Goal: Information Seeking & Learning: Understand process/instructions

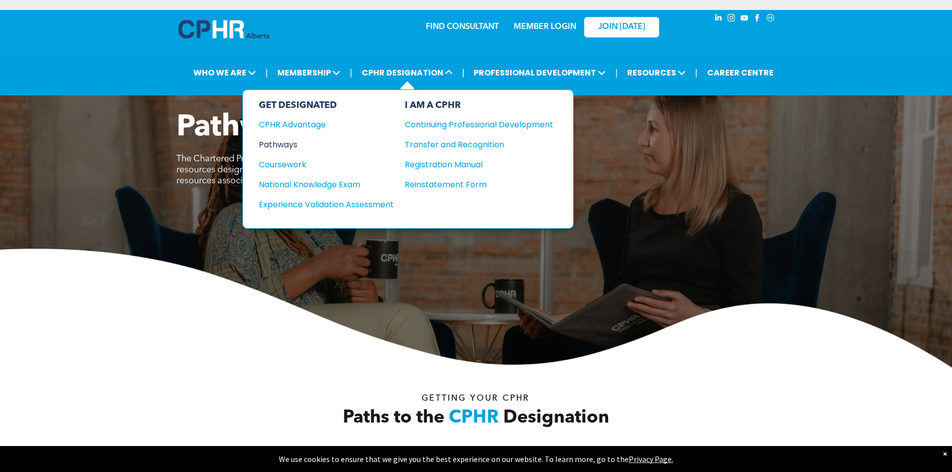
click at [277, 139] on div "Pathways" at bounding box center [319, 144] width 121 height 12
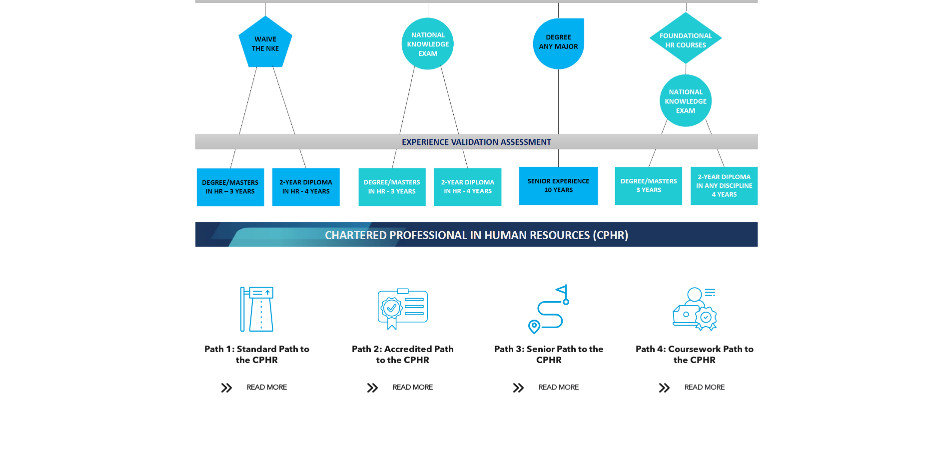
scroll to position [1050, 0]
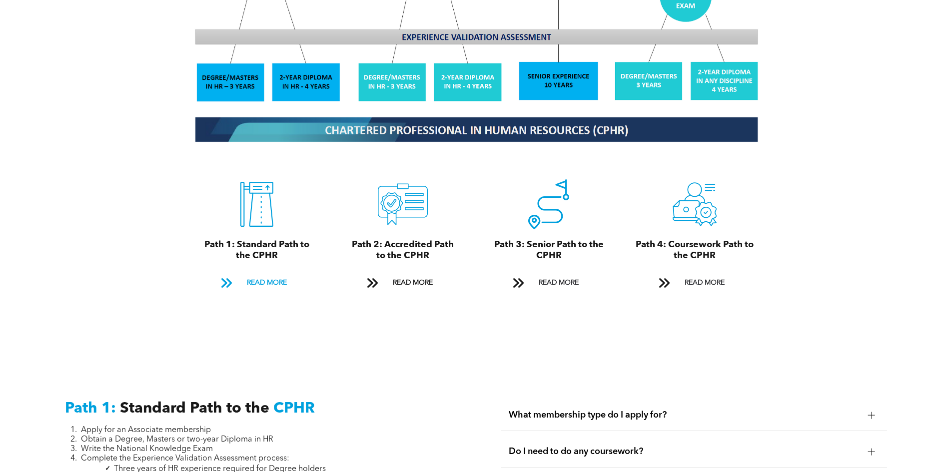
click at [265, 274] on span "READ MORE" at bounding box center [266, 283] width 47 height 18
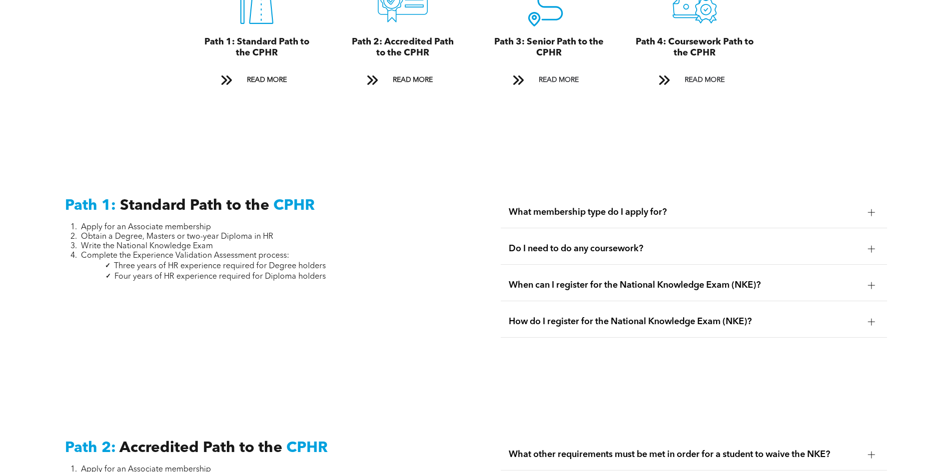
scroll to position [1123, 0]
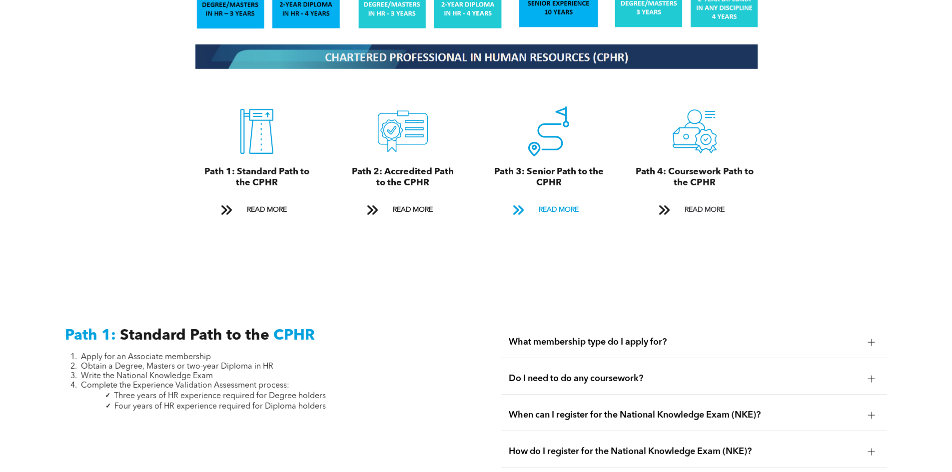
click at [542, 201] on span "READ MORE" at bounding box center [558, 210] width 47 height 18
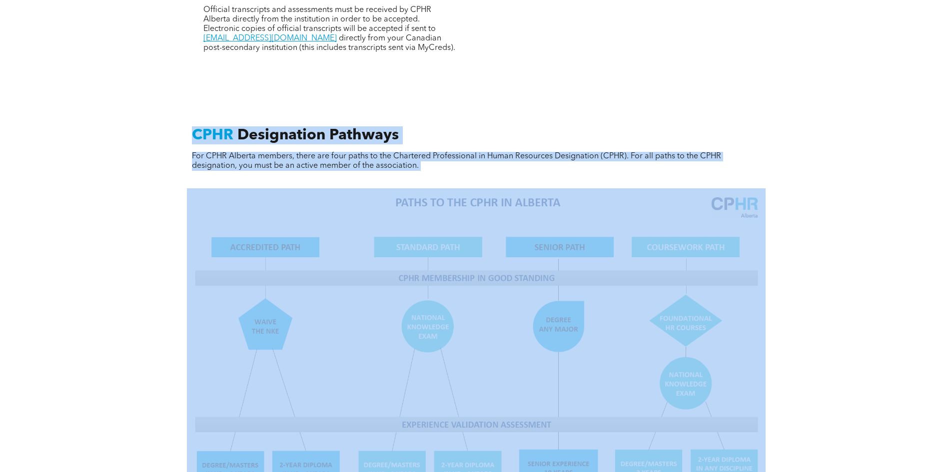
scroll to position [655, 0]
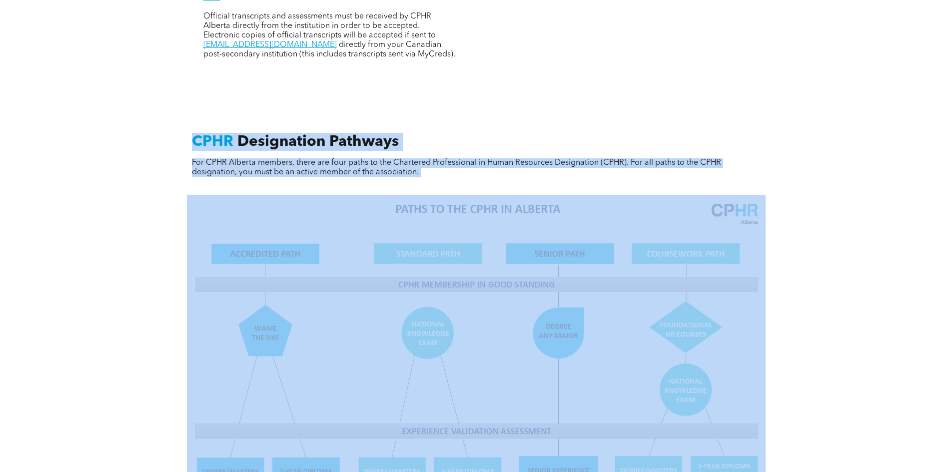
drag, startPoint x: 202, startPoint y: 281, endPoint x: 186, endPoint y: 113, distance: 168.3
